Goal: Task Accomplishment & Management: Manage account settings

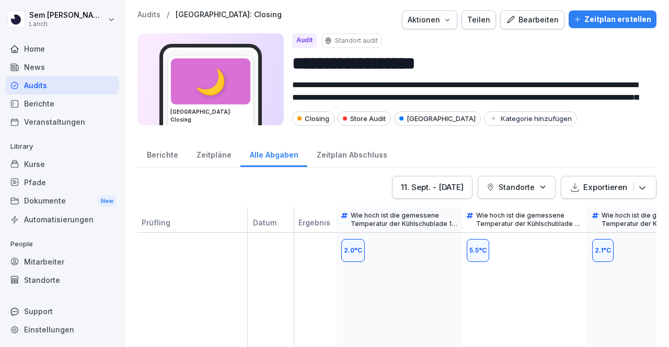
click at [295, 228] on p "Datum" at bounding box center [276, 224] width 47 height 15
click at [417, 21] on div "Aktionen" at bounding box center [430, 19] width 44 height 11
click at [467, 18] on button "Teilen" at bounding box center [478, 19] width 34 height 19
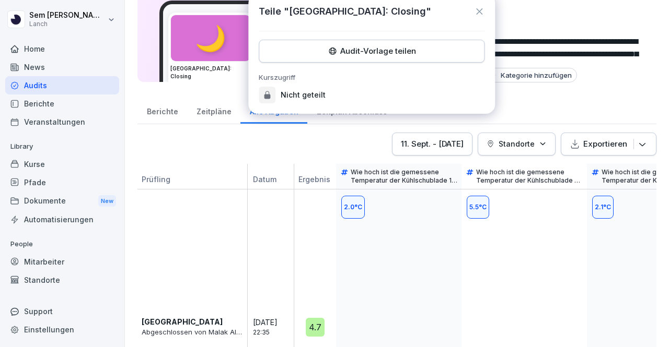
scroll to position [36, 0]
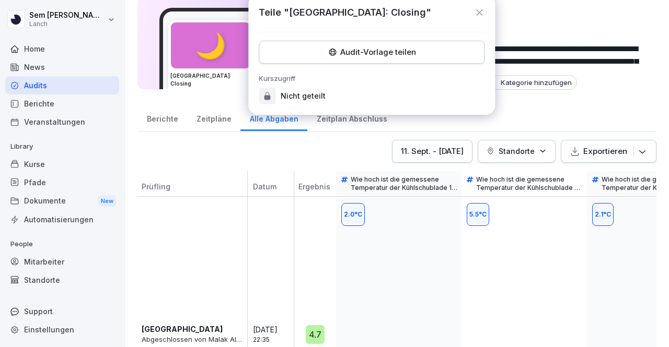
click at [32, 86] on div "Audits" at bounding box center [62, 85] width 114 height 18
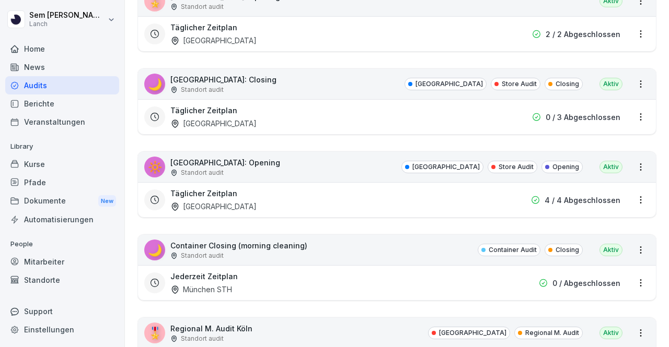
scroll to position [231, 0]
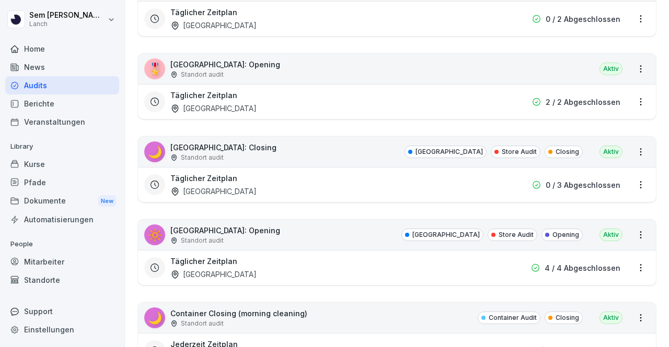
click at [416, 247] on div "🔆 Wuppertal: Opening Standort audit Wuppertal Store Audit Opening Aktiv" at bounding box center [397, 235] width 518 height 30
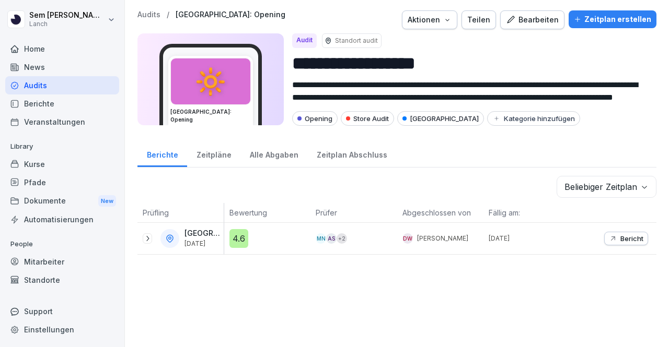
click at [204, 233] on p "[GEOGRAPHIC_DATA]" at bounding box center [202, 233] width 37 height 9
click at [229, 239] on div "4.6" at bounding box center [238, 238] width 19 height 19
click at [146, 235] on icon at bounding box center [147, 239] width 8 height 8
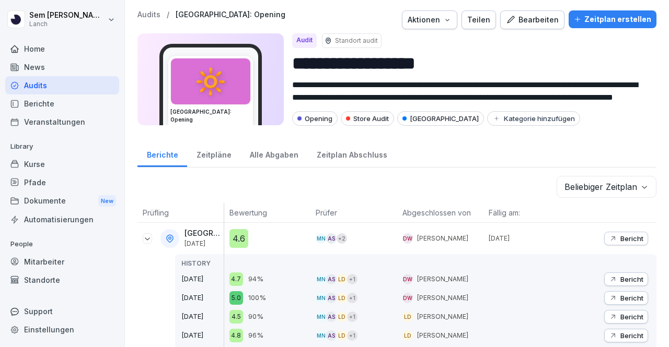
click at [146, 235] on icon at bounding box center [147, 239] width 8 height 8
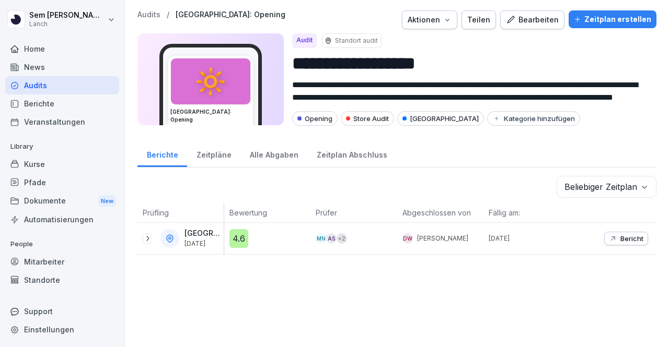
click at [620, 235] on p "Bericht" at bounding box center [631, 239] width 23 height 8
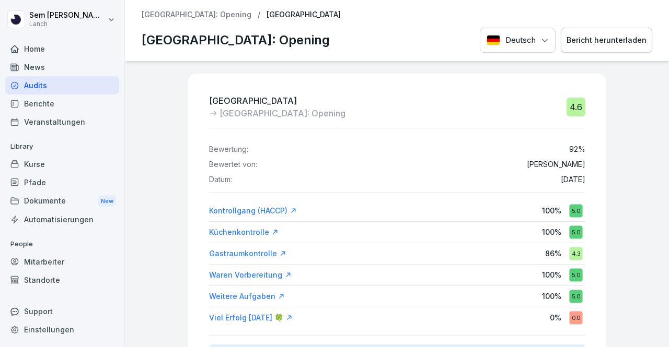
click at [47, 82] on div "Audits" at bounding box center [62, 85] width 114 height 18
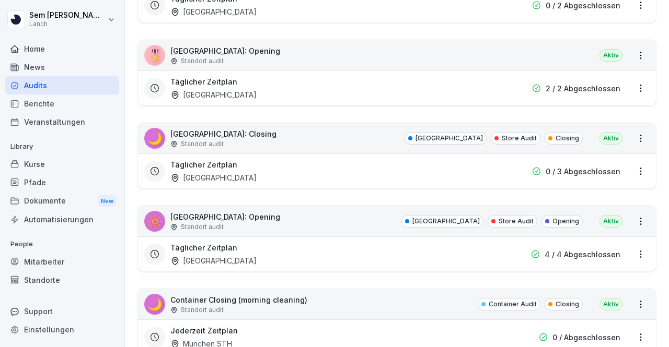
scroll to position [249, 0]
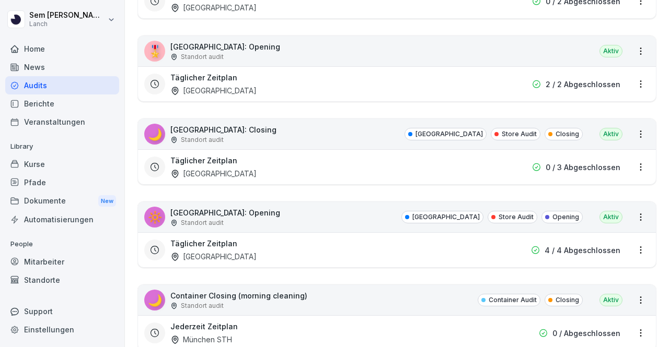
click at [196, 210] on p "Wuppertal: Opening" at bounding box center [225, 212] width 110 height 11
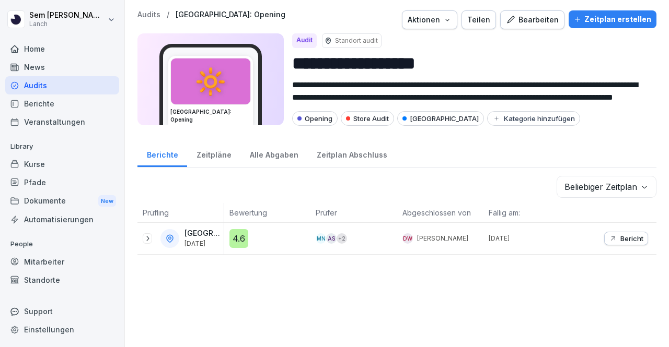
click at [430, 22] on div "Aktionen" at bounding box center [430, 19] width 44 height 11
click at [519, 159] on html "**********" at bounding box center [334, 173] width 669 height 347
click at [630, 235] on p "Bericht" at bounding box center [631, 239] width 23 height 8
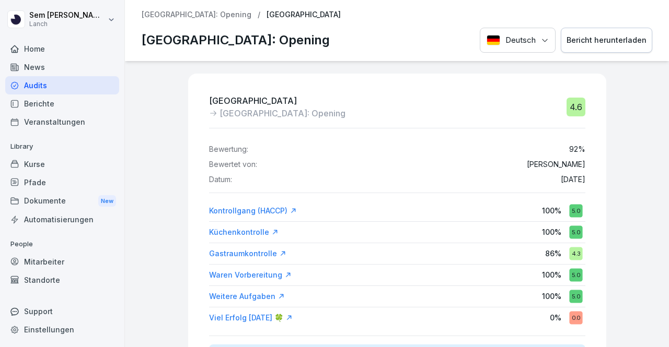
click at [199, 10] on p "Wuppertal: Opening" at bounding box center [197, 14] width 110 height 9
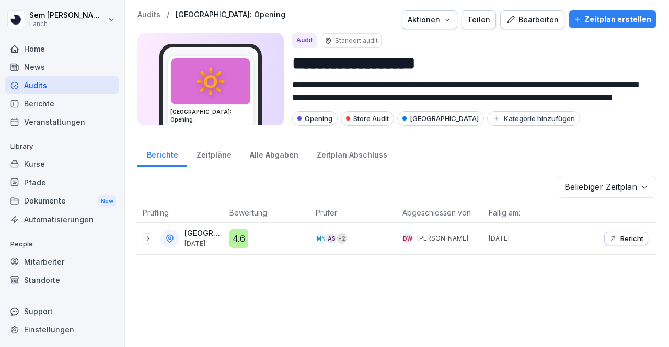
click at [317, 155] on div "Zeitplan Abschluss" at bounding box center [351, 154] width 89 height 27
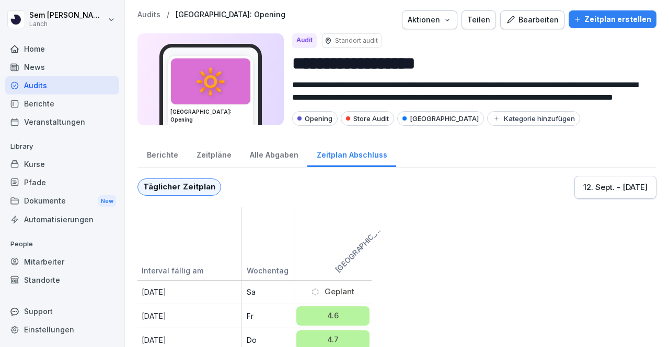
click at [285, 157] on div "Alle Abgaben" at bounding box center [273, 154] width 67 height 27
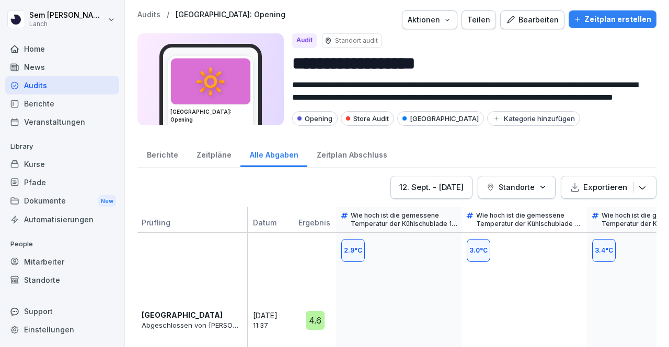
click at [217, 151] on div "Zeitpläne" at bounding box center [213, 154] width 53 height 27
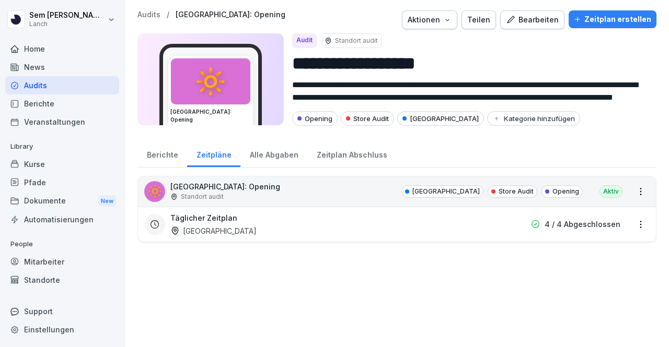
click at [584, 226] on p "4 / 4 Abgeschlossen" at bounding box center [582, 224] width 76 height 11
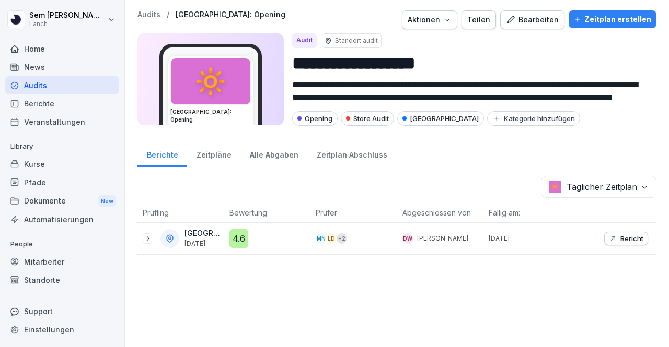
click at [205, 231] on p "[GEOGRAPHIC_DATA]" at bounding box center [202, 233] width 37 height 9
click at [147, 234] on div at bounding box center [147, 239] width 9 height 10
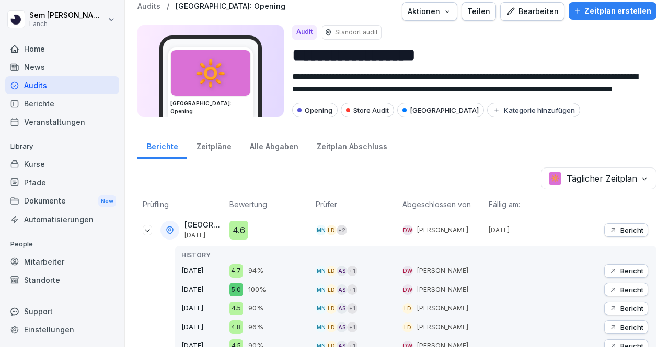
scroll to position [5, 0]
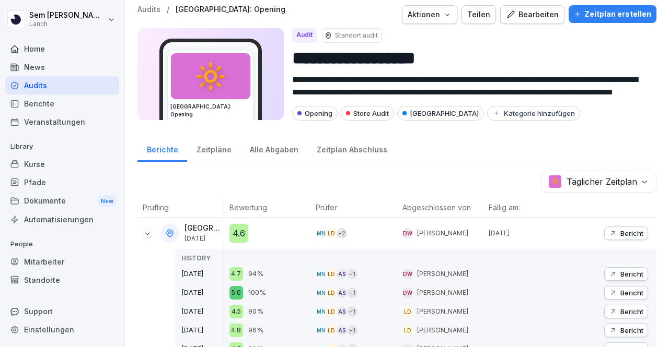
click at [620, 270] on p "Bericht" at bounding box center [631, 274] width 23 height 8
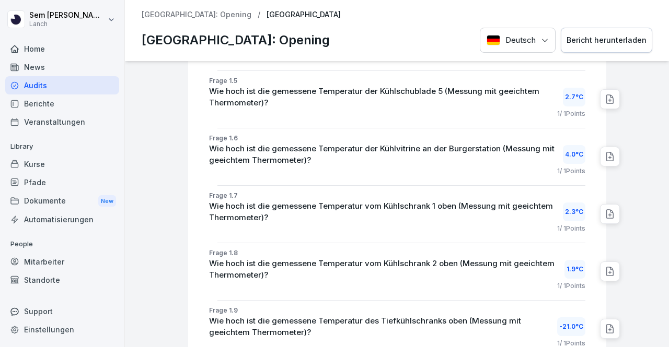
scroll to position [279, 0]
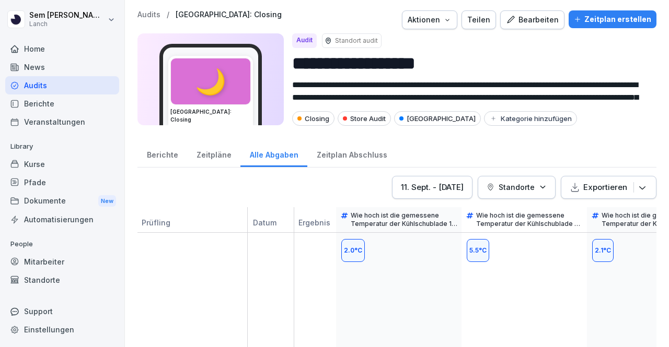
click at [600, 179] on button "Exportieren" at bounding box center [609, 187] width 96 height 23
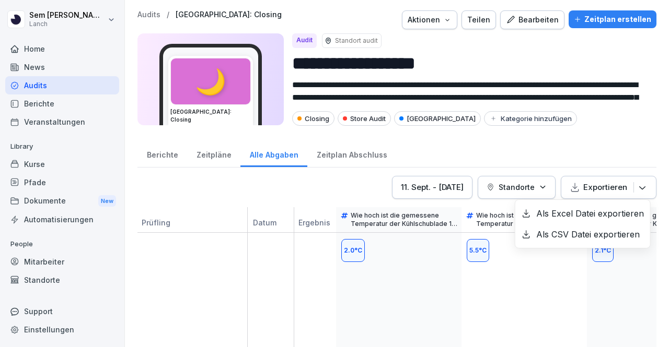
click at [600, 179] on button "Exportieren" at bounding box center [609, 187] width 96 height 23
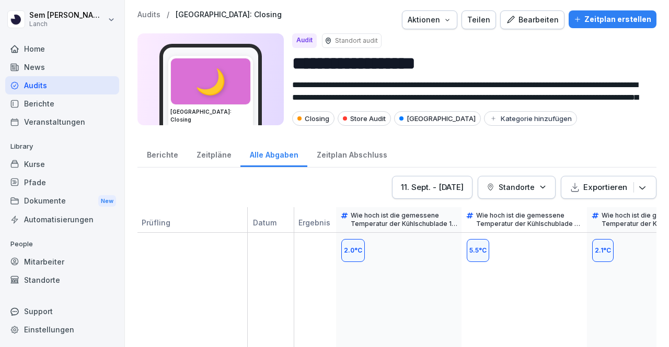
click at [600, 179] on button "Exportieren" at bounding box center [609, 187] width 96 height 23
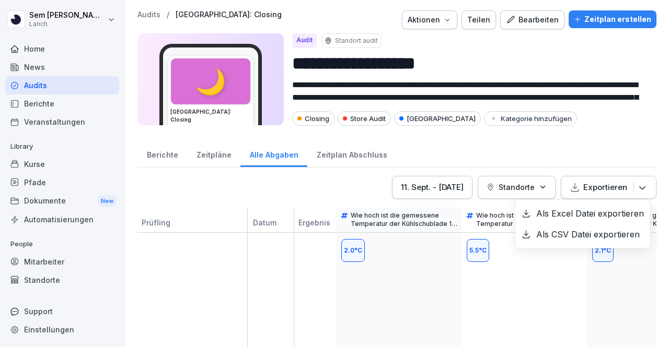
click at [600, 179] on button "Exportieren" at bounding box center [609, 187] width 96 height 23
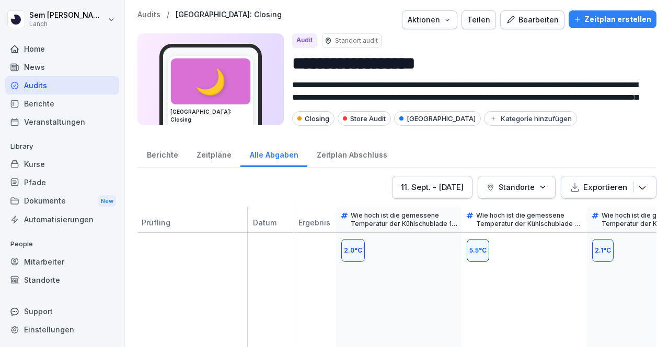
click at [631, 42] on div "Audit Standort audit" at bounding box center [470, 40] width 356 height 15
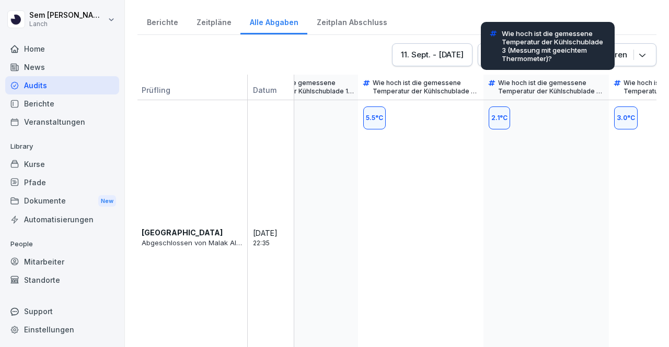
scroll to position [0, 106]
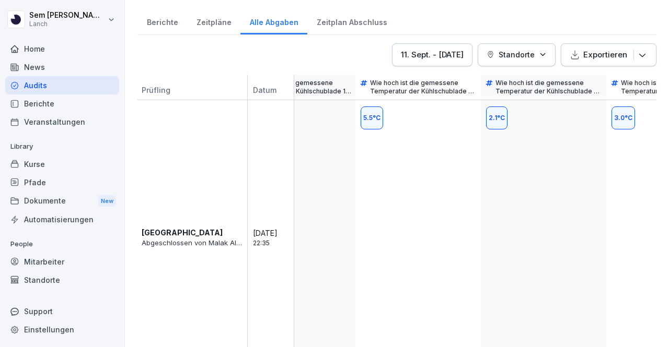
click at [637, 54] on icon "button" at bounding box center [642, 55] width 10 height 10
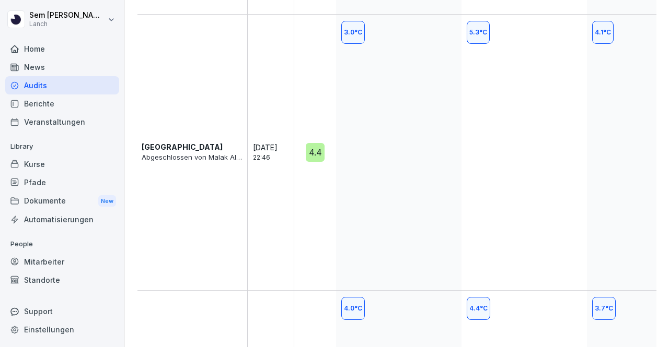
scroll to position [772, 0]
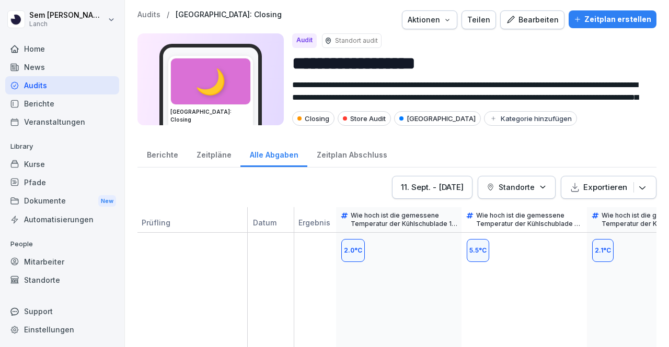
click at [643, 190] on button "Exportieren" at bounding box center [609, 187] width 96 height 23
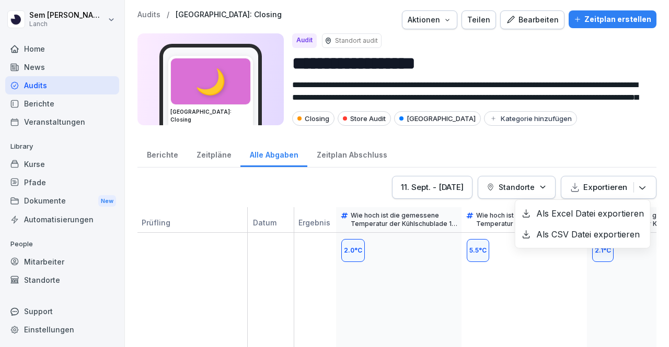
click at [610, 216] on div "Als Excel Datei exportieren" at bounding box center [582, 213] width 135 height 21
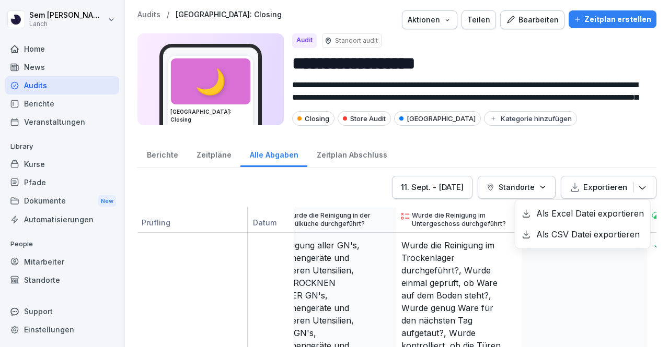
scroll to position [1, 0]
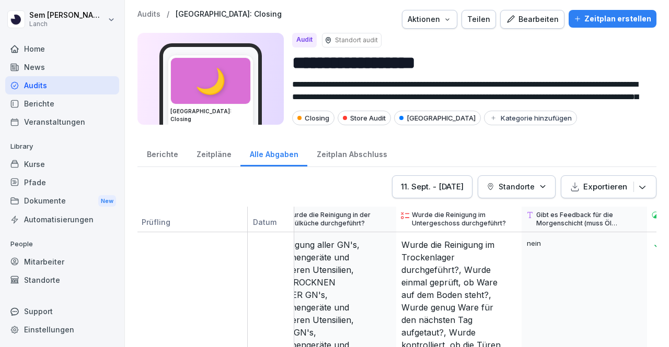
click at [299, 40] on div "Audit" at bounding box center [304, 40] width 25 height 15
click at [147, 10] on p "Audits" at bounding box center [148, 14] width 23 height 9
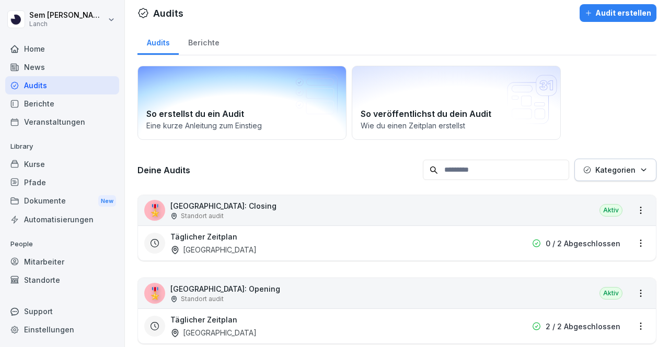
scroll to position [5, 0]
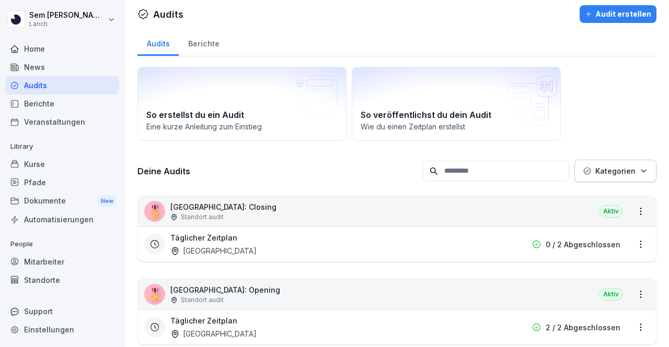
click at [202, 34] on div "Berichte" at bounding box center [204, 42] width 50 height 27
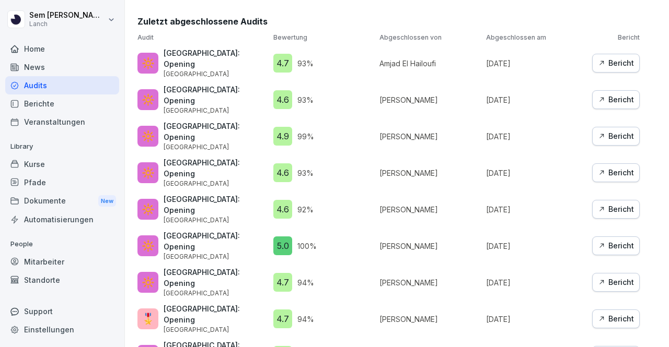
scroll to position [782, 0]
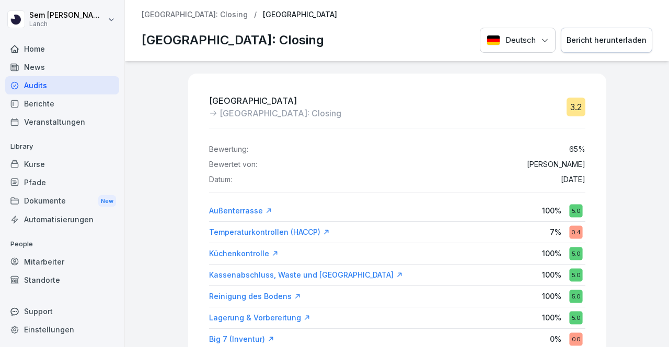
click at [195, 16] on p "Düsseldorf: Closing" at bounding box center [195, 14] width 106 height 9
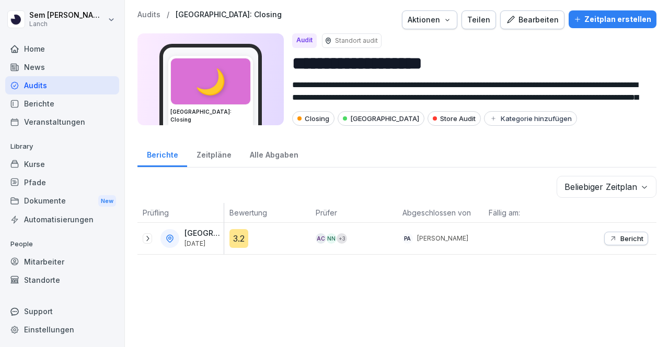
click at [638, 265] on div "**********" at bounding box center [397, 173] width 544 height 347
click at [494, 69] on input "**********" at bounding box center [470, 63] width 356 height 27
click at [273, 154] on div "Alle Abgaben" at bounding box center [273, 154] width 67 height 27
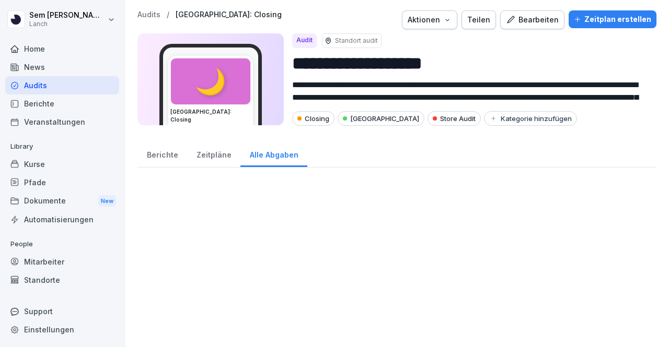
click at [273, 154] on div "Alle Abgaben" at bounding box center [273, 154] width 67 height 27
